Goal: Information Seeking & Learning: Find specific fact

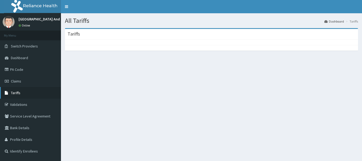
click at [13, 92] on span "Tariffs" at bounding box center [16, 92] width 10 height 5
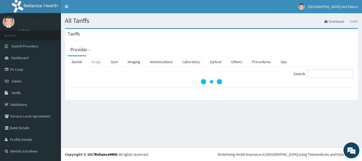
click at [97, 59] on link "Drugs" at bounding box center [97, 61] width 18 height 11
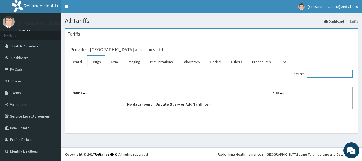
click at [331, 74] on input "Search:" at bounding box center [331, 74] width 46 height 8
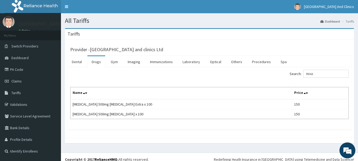
click at [312, 47] on div "Provider - [GEOGRAPHIC_DATA] and clinics Ltd" at bounding box center [209, 48] width 279 height 7
click at [319, 75] on input "PANA" at bounding box center [327, 74] width 46 height 8
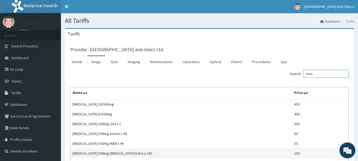
type input "PARA"
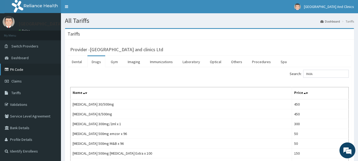
click at [20, 72] on link "PA Code" at bounding box center [30, 70] width 61 height 12
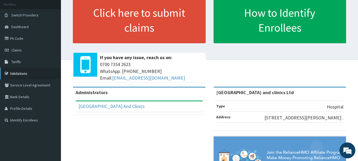
scroll to position [19, 0]
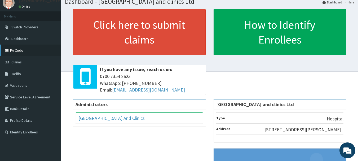
click at [25, 53] on link "PA Code" at bounding box center [30, 51] width 61 height 12
